Goal: Transaction & Acquisition: Download file/media

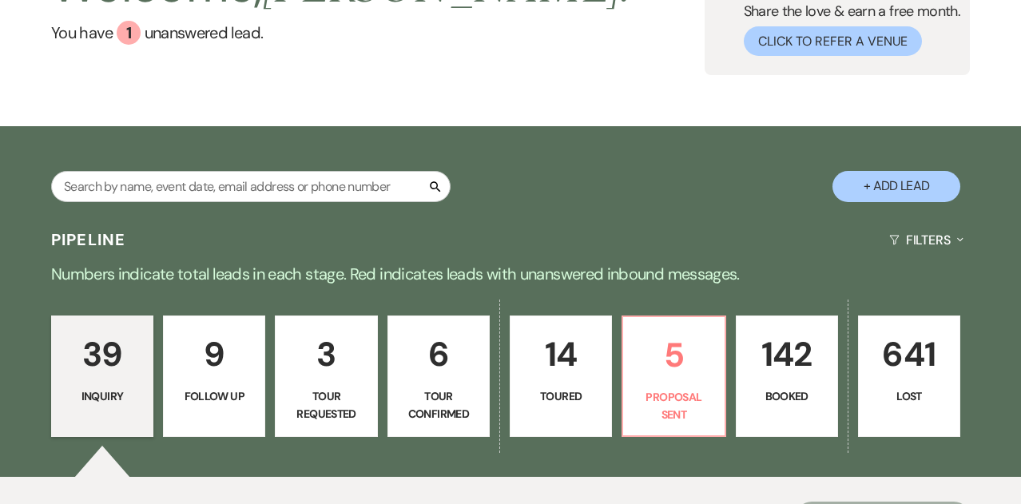
scroll to position [141, 0]
click at [828, 236] on button "Filters Expand" at bounding box center [926, 240] width 87 height 42
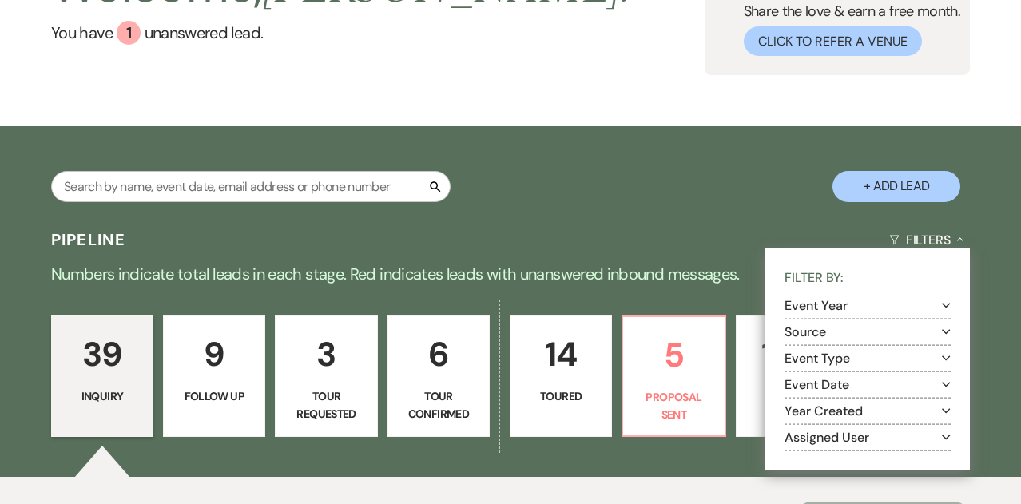
click at [662, 223] on div "Pipeline Filters Collapse Filter By: Event Year Expand Source Expand Event Type…" at bounding box center [510, 240] width 1021 height 42
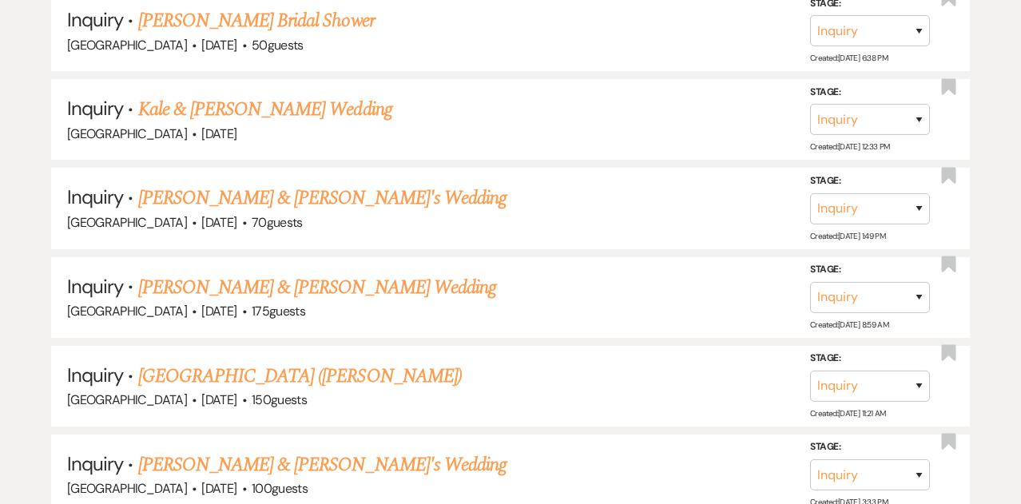
scroll to position [931, 0]
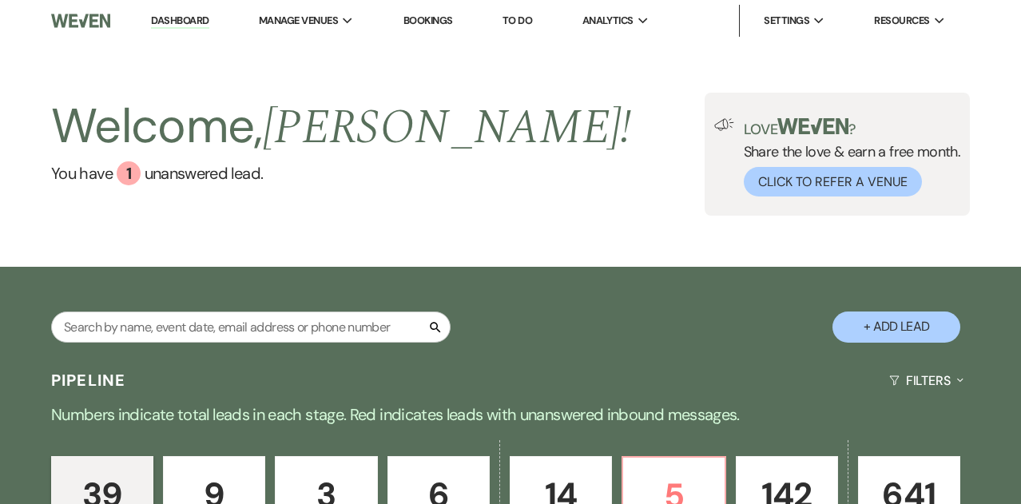
click at [158, 20] on link "Dashboard" at bounding box center [180, 21] width 58 height 15
click at [522, 18] on link "To Do" at bounding box center [518, 21] width 30 height 14
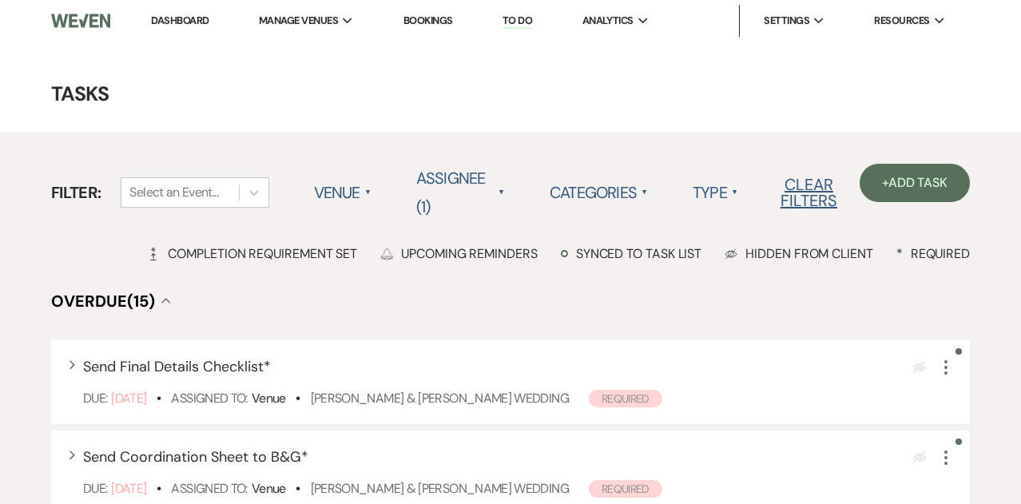
click at [412, 15] on link "Bookings" at bounding box center [429, 21] width 50 height 14
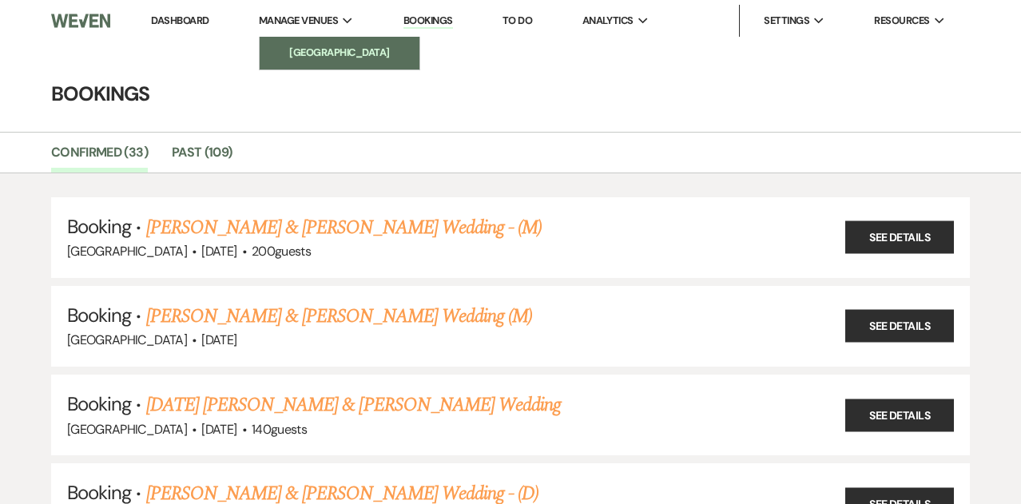
click at [338, 45] on li "[GEOGRAPHIC_DATA]" at bounding box center [340, 53] width 144 height 16
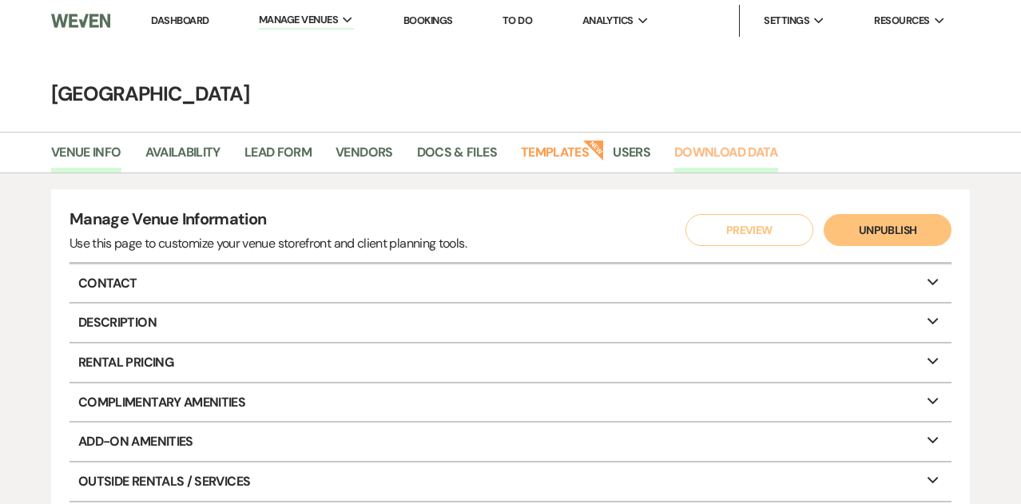
click at [734, 144] on link "Download Data" at bounding box center [726, 157] width 104 height 30
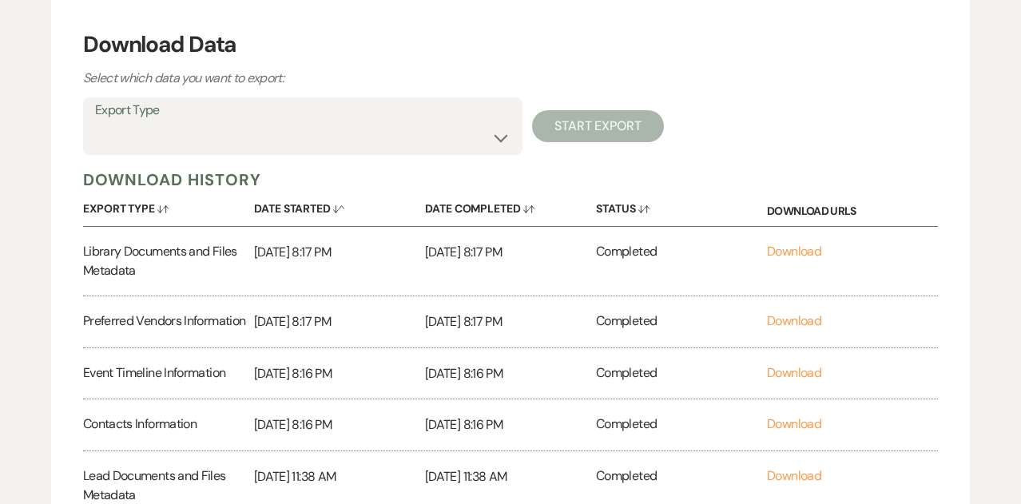
scroll to position [184, 0]
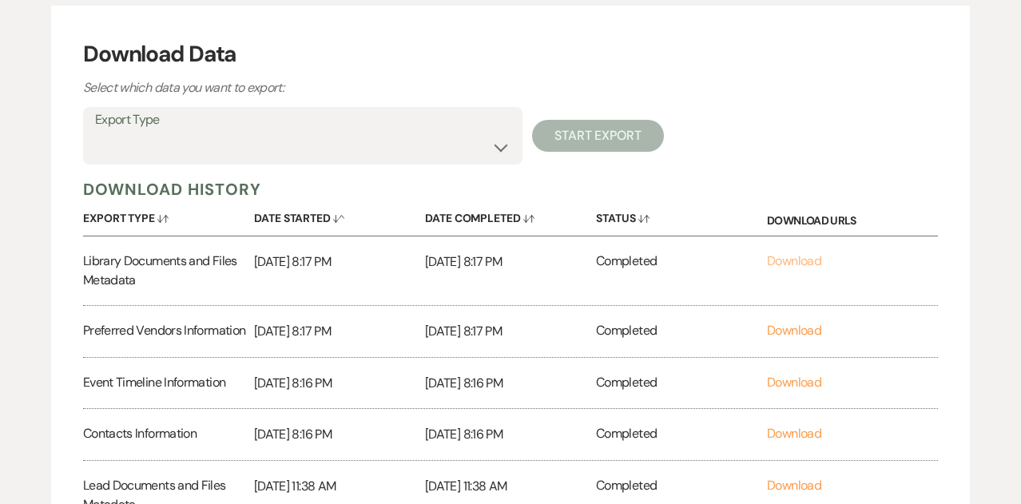
click at [791, 257] on link "Download" at bounding box center [794, 261] width 54 height 17
click at [796, 329] on link "Download" at bounding box center [794, 330] width 54 height 17
click at [797, 378] on link "Download" at bounding box center [794, 382] width 54 height 17
click at [796, 431] on link "Download" at bounding box center [794, 433] width 54 height 17
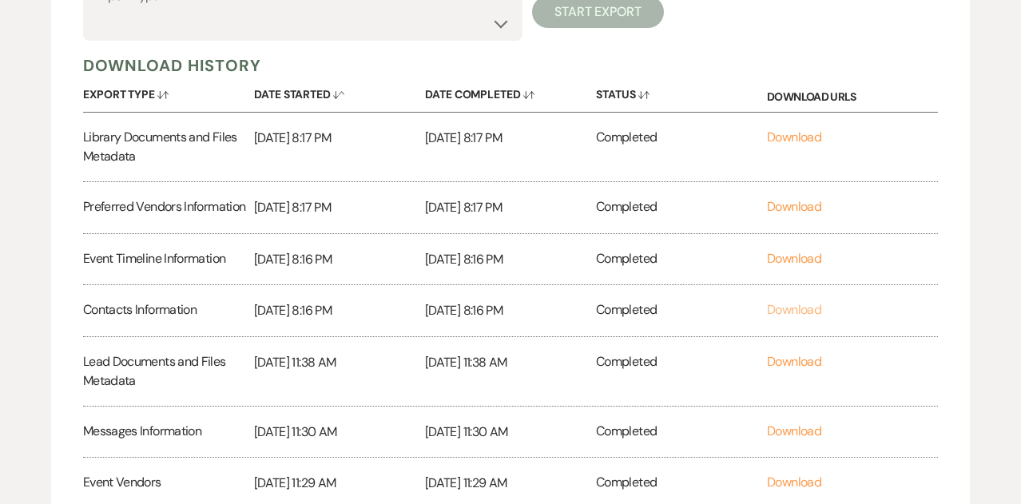
scroll to position [319, 0]
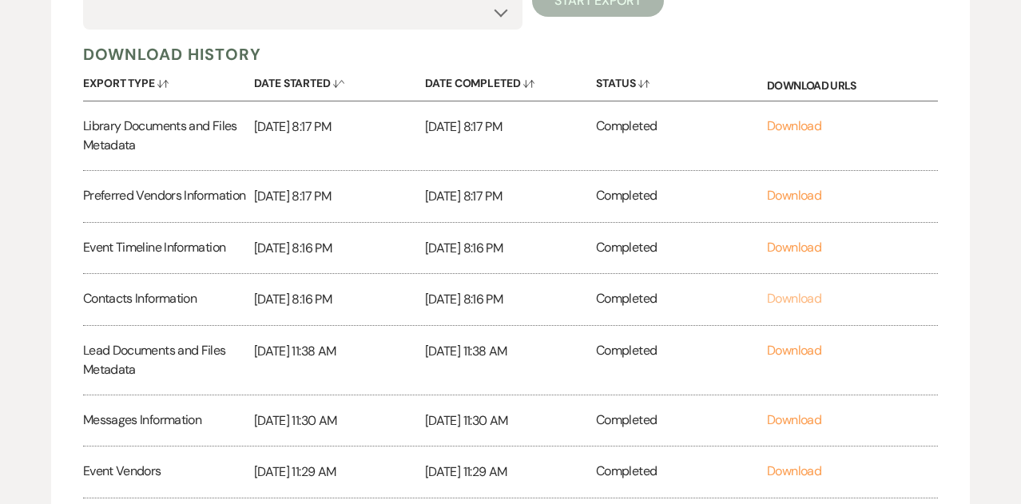
click at [795, 292] on link "Download" at bounding box center [794, 298] width 54 height 17
click at [789, 347] on link "Download" at bounding box center [794, 350] width 54 height 17
click at [794, 421] on link "Download" at bounding box center [794, 420] width 54 height 17
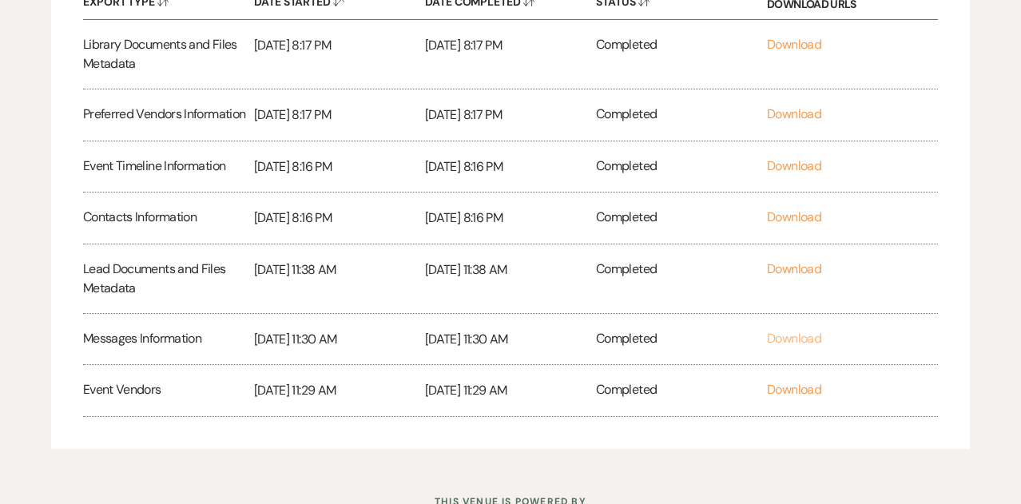
scroll to position [401, 0]
click at [790, 385] on link "Download" at bounding box center [794, 388] width 54 height 17
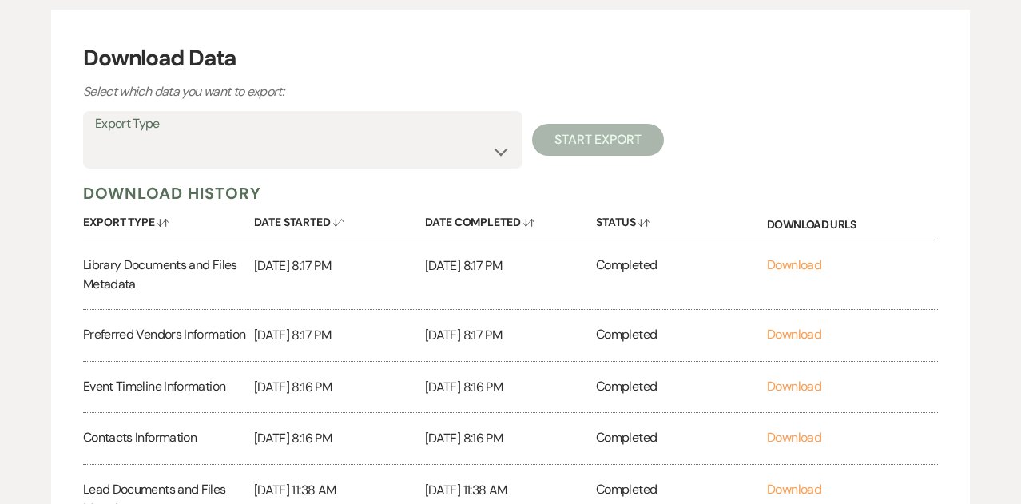
scroll to position [137, 0]
